Goal: Navigation & Orientation: Find specific page/section

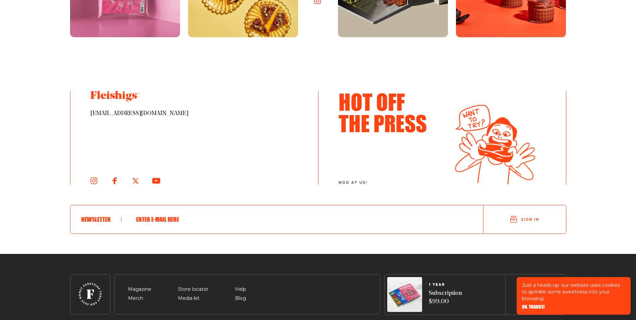
scroll to position [3673, 0]
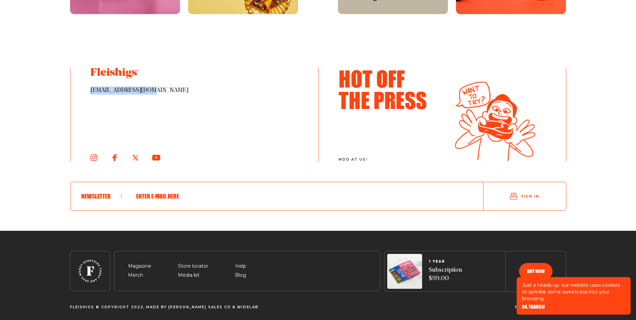
drag, startPoint x: 143, startPoint y: 87, endPoint x: 88, endPoint y: 83, distance: 54.8
click at [88, 83] on div "[EMAIL_ADDRESS][DOMAIN_NAME]" at bounding box center [194, 115] width 248 height 94
copy span "[EMAIL_ADDRESS][DOMAIN_NAME]"
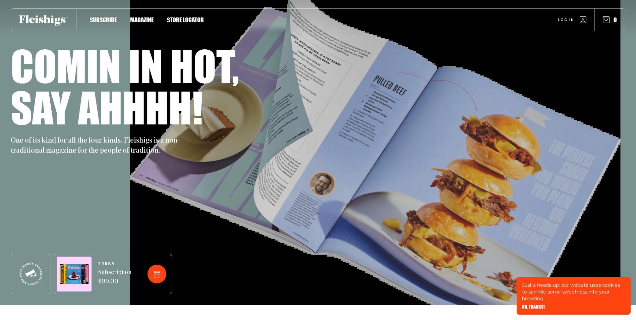
scroll to position [0, 0]
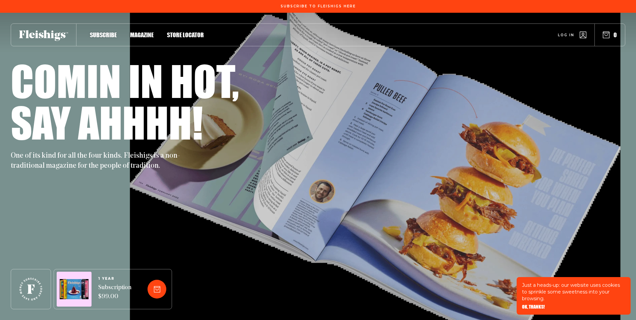
click at [145, 31] on span "Magazine" at bounding box center [141, 27] width 23 height 7
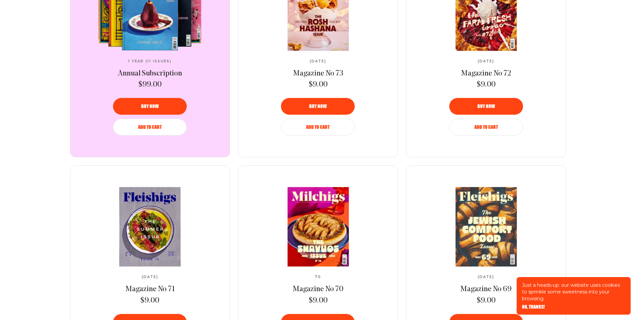
scroll to position [335, 0]
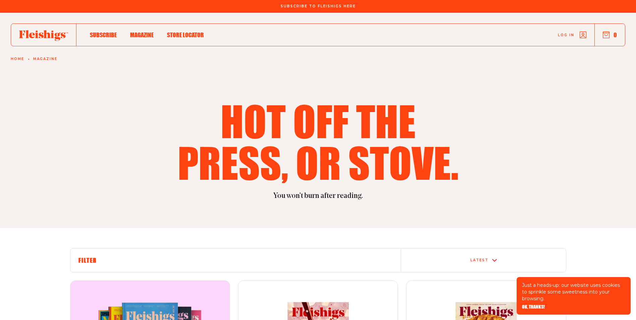
scroll to position [335, 0]
